Goal: Transaction & Acquisition: Download file/media

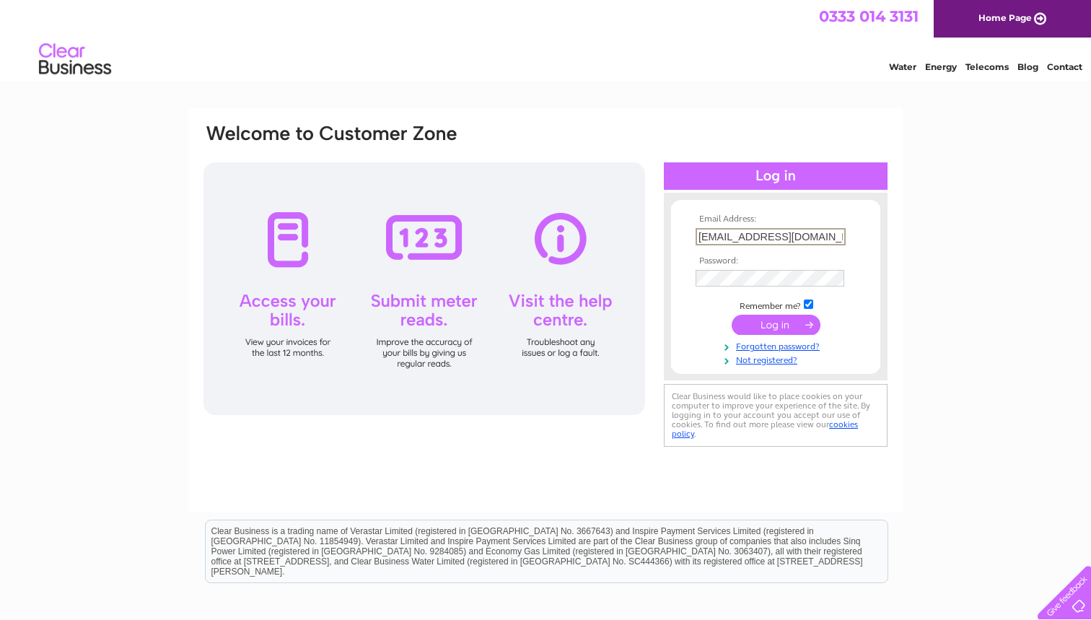
type input "sales@vortexbaits.com"
click at [776, 323] on input "submit" at bounding box center [776, 325] width 89 height 20
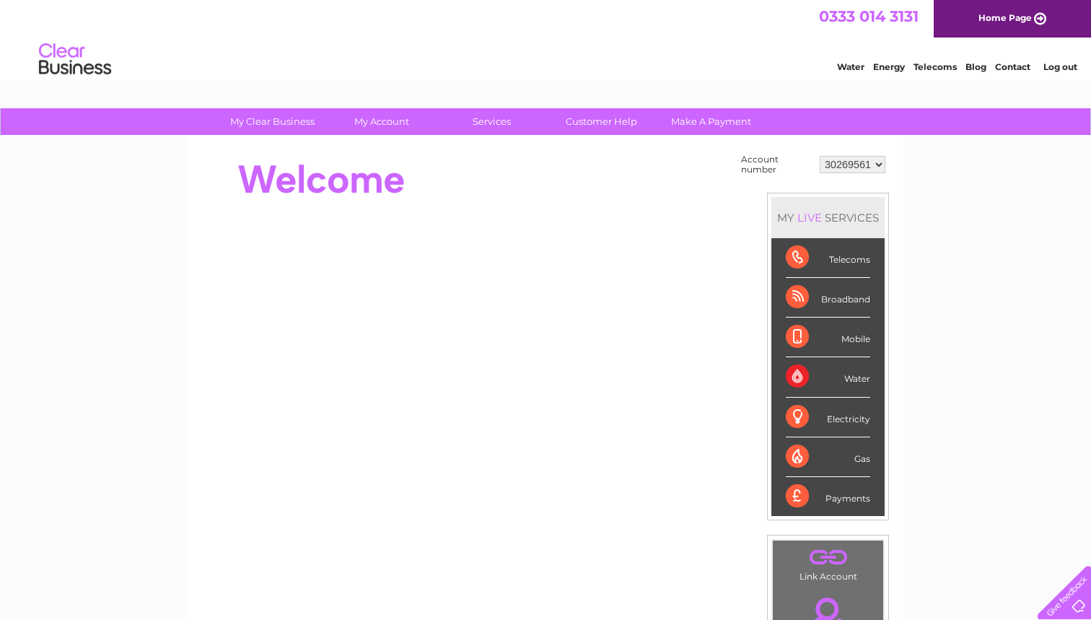
select select "30306872"
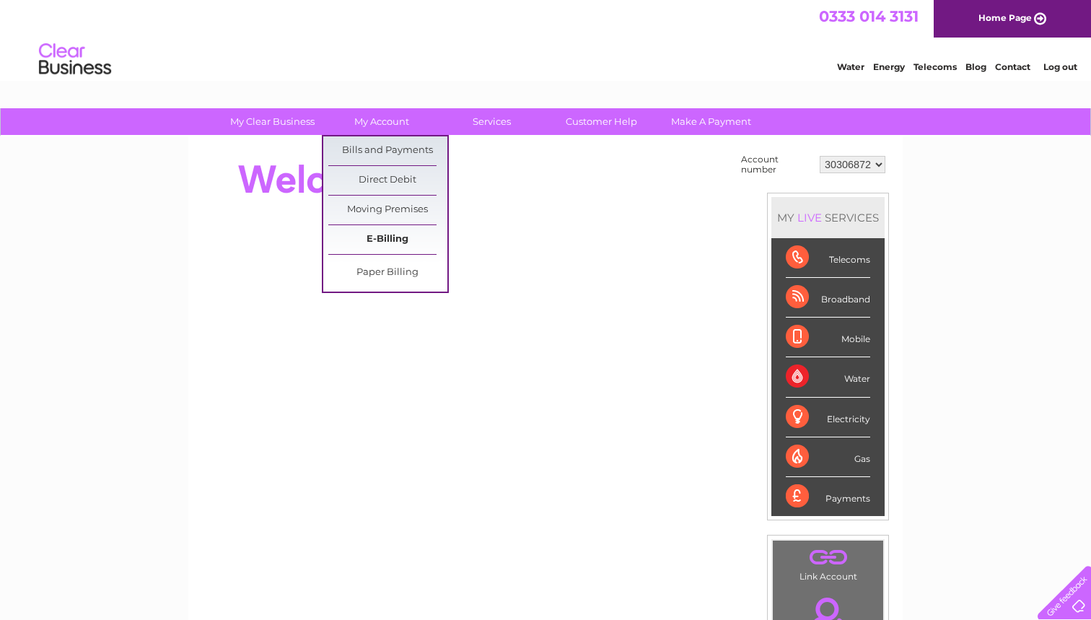
click at [393, 246] on link "E-Billing" at bounding box center [387, 239] width 119 height 29
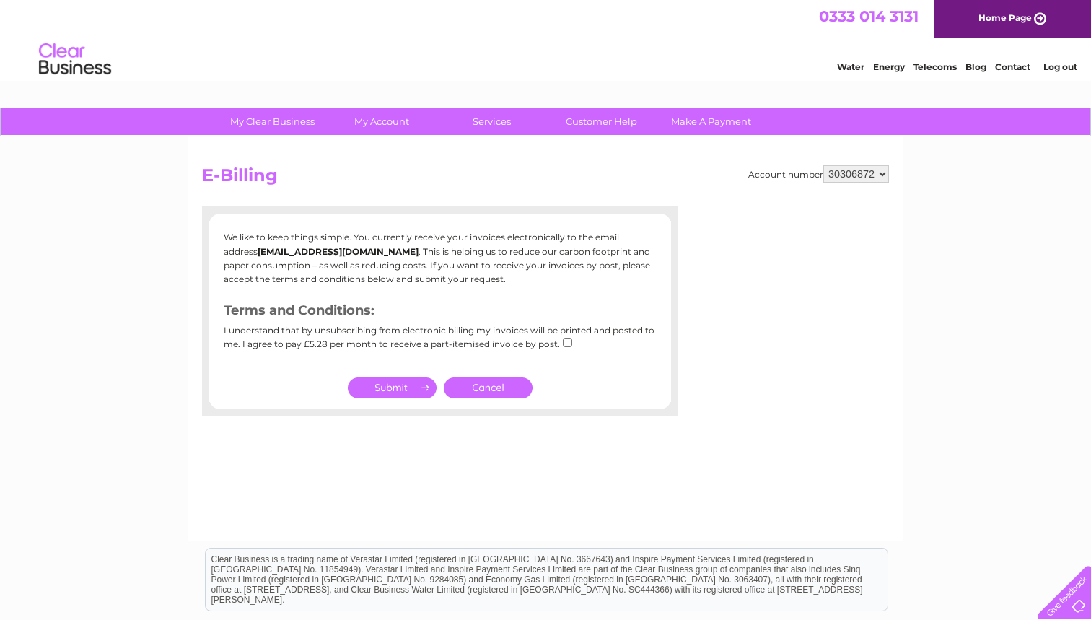
click at [507, 380] on link "Cancel" at bounding box center [488, 387] width 89 height 21
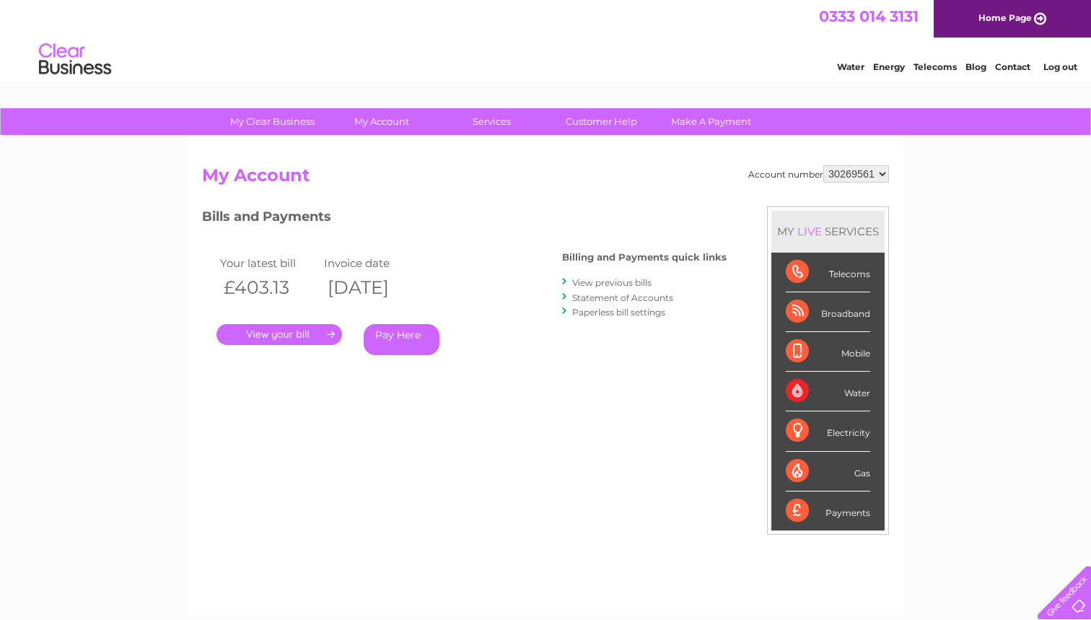
select select "30306872"
click at [268, 331] on link "." at bounding box center [280, 334] width 126 height 21
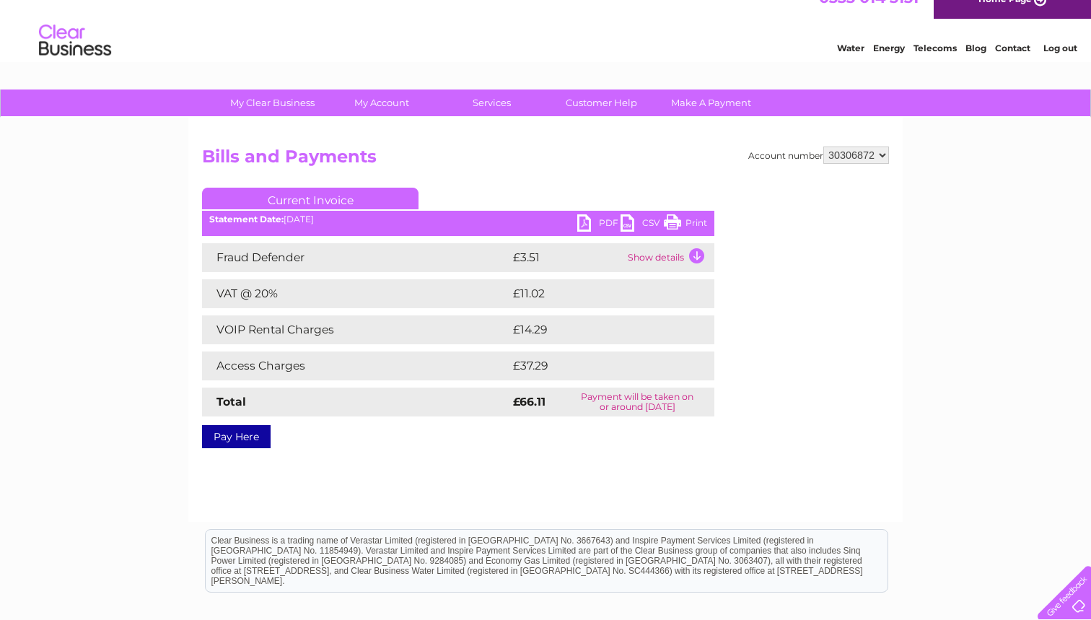
scroll to position [24, 0]
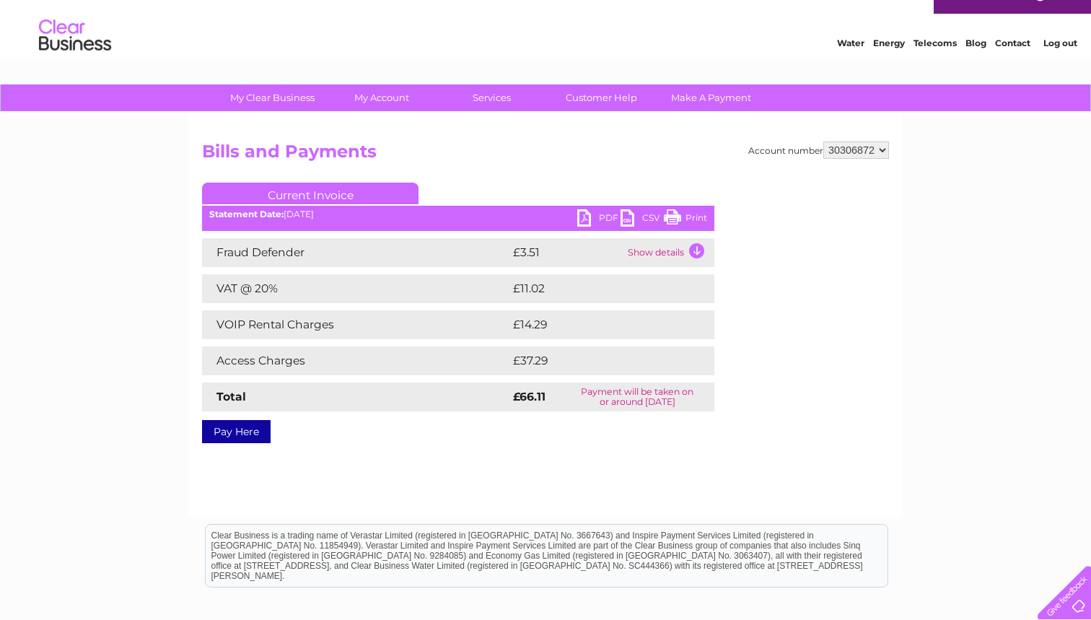
click at [323, 196] on link "Current Invoice" at bounding box center [310, 194] width 217 height 22
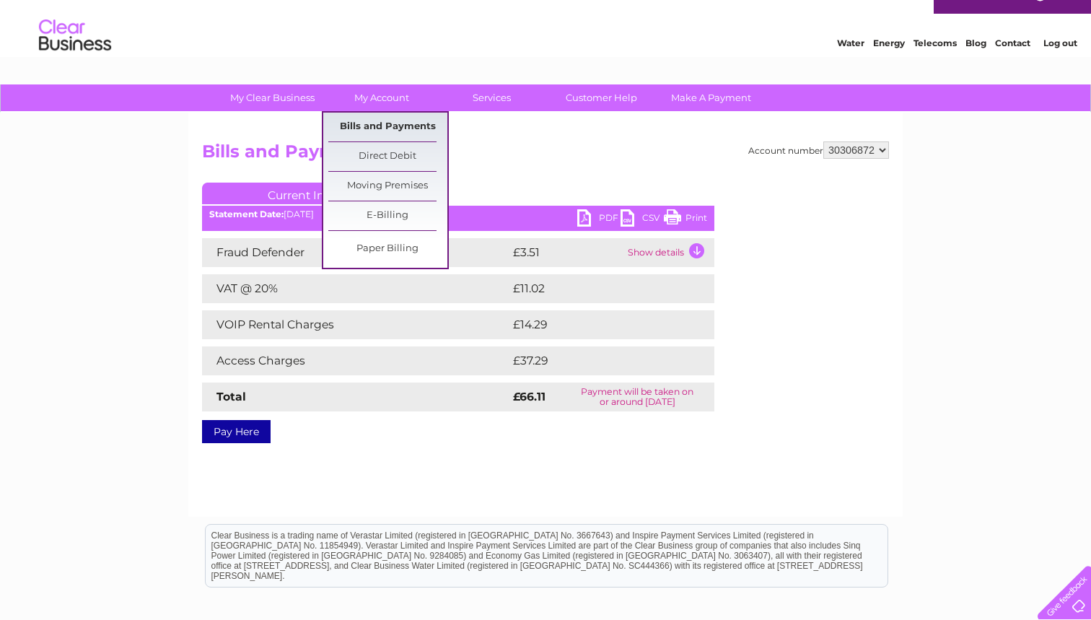
click at [379, 128] on link "Bills and Payments" at bounding box center [387, 127] width 119 height 29
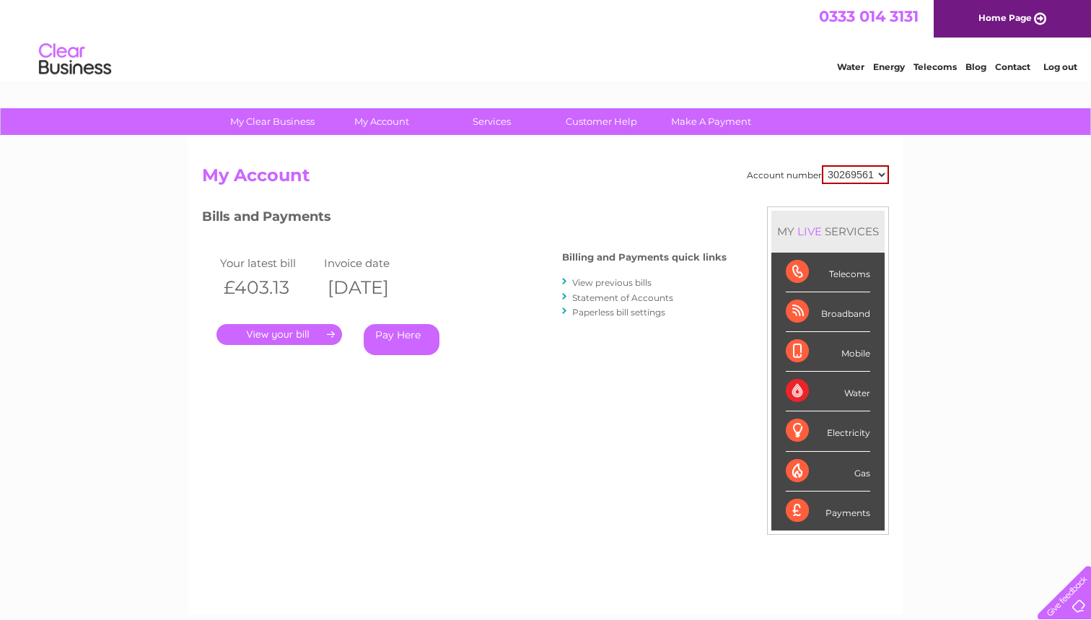
select select "30306872"
click at [608, 282] on link "View previous bills" at bounding box center [611, 282] width 79 height 11
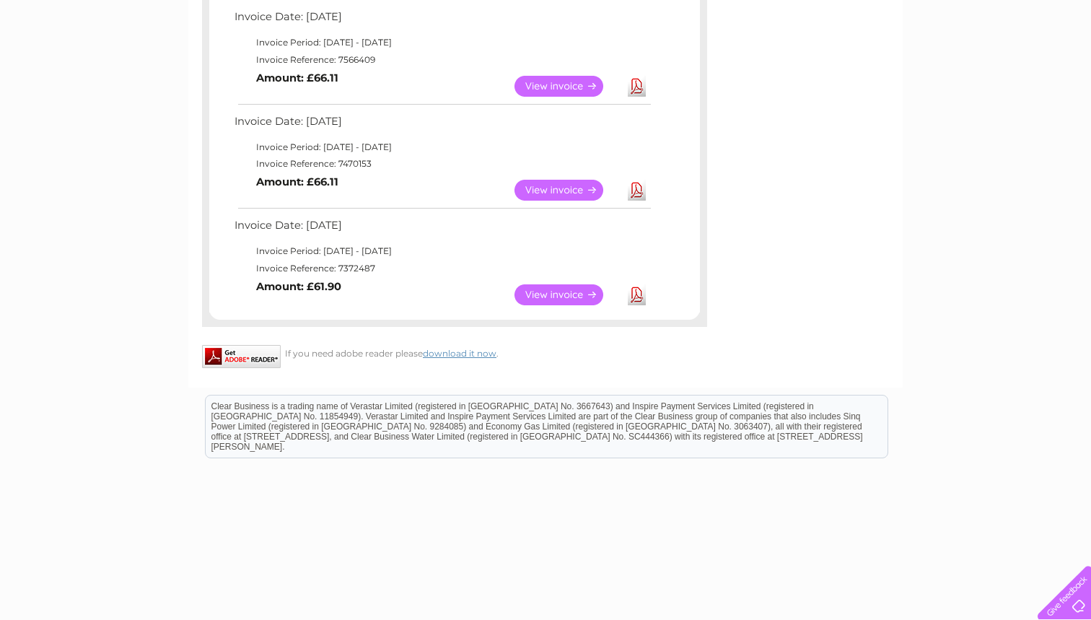
scroll to position [997, 0]
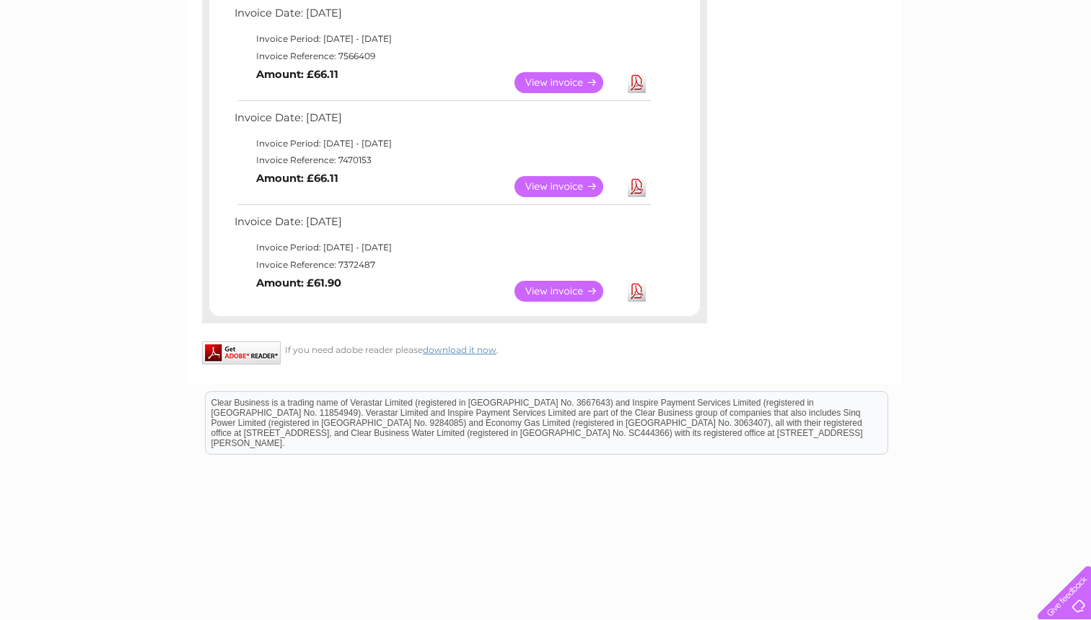
click at [636, 281] on link "Download" at bounding box center [637, 291] width 18 height 21
click at [636, 176] on link "Download" at bounding box center [637, 186] width 18 height 21
click at [639, 72] on link "Download" at bounding box center [637, 82] width 18 height 21
